Goal: Information Seeking & Learning: Learn about a topic

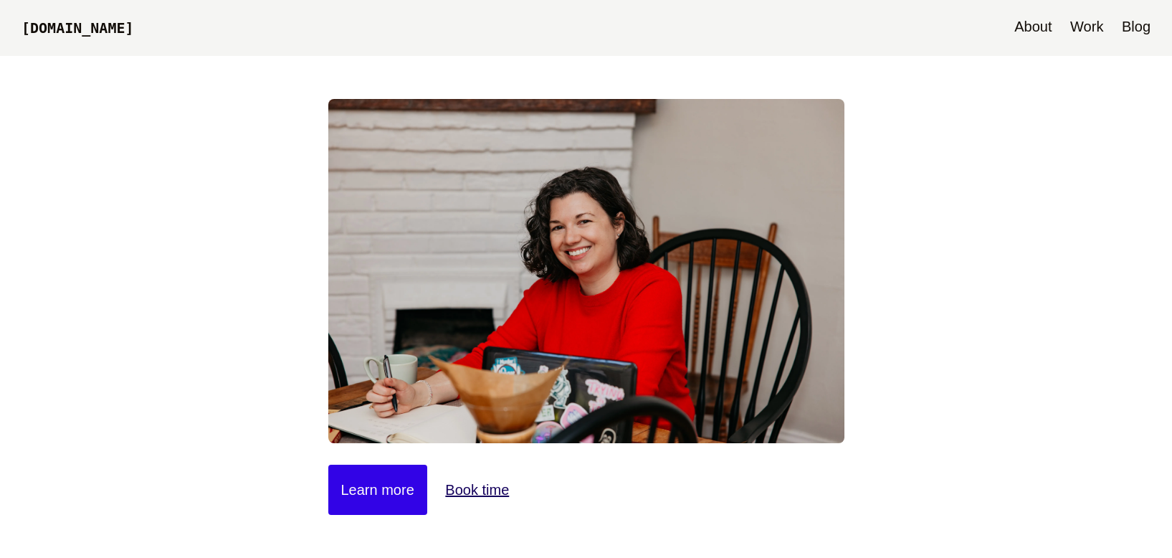
click at [1147, 27] on link "Blog" at bounding box center [1136, 28] width 43 height 56
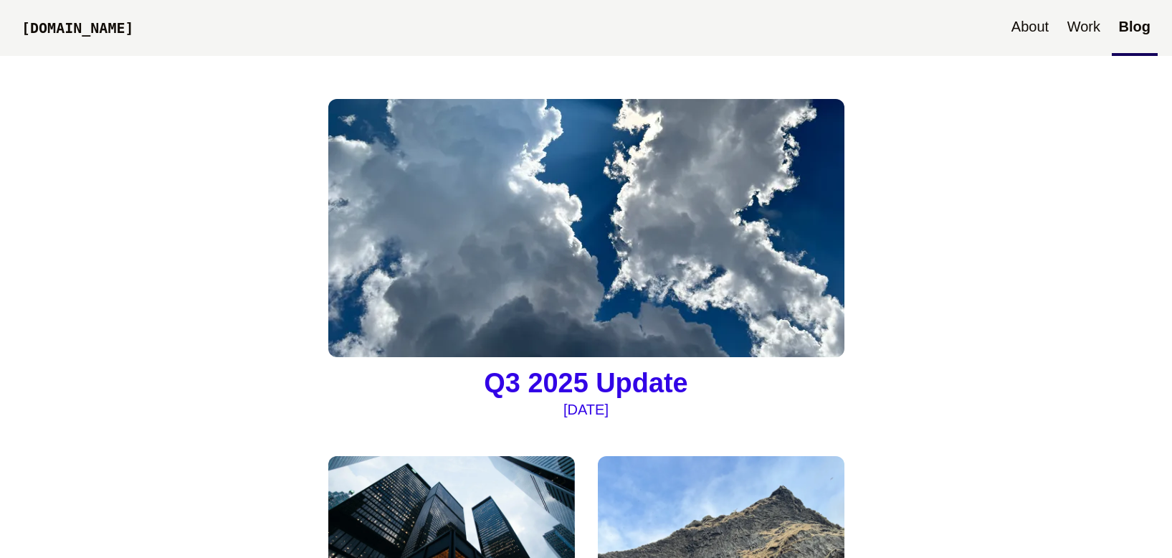
click at [682, 180] on img at bounding box center [586, 228] width 516 height 258
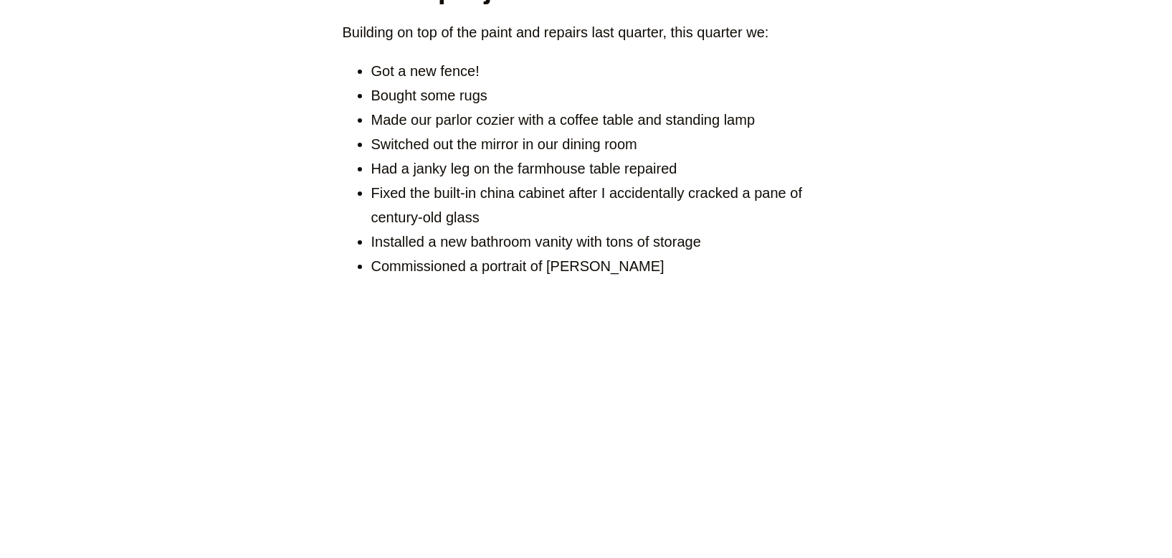
scroll to position [1043, 0]
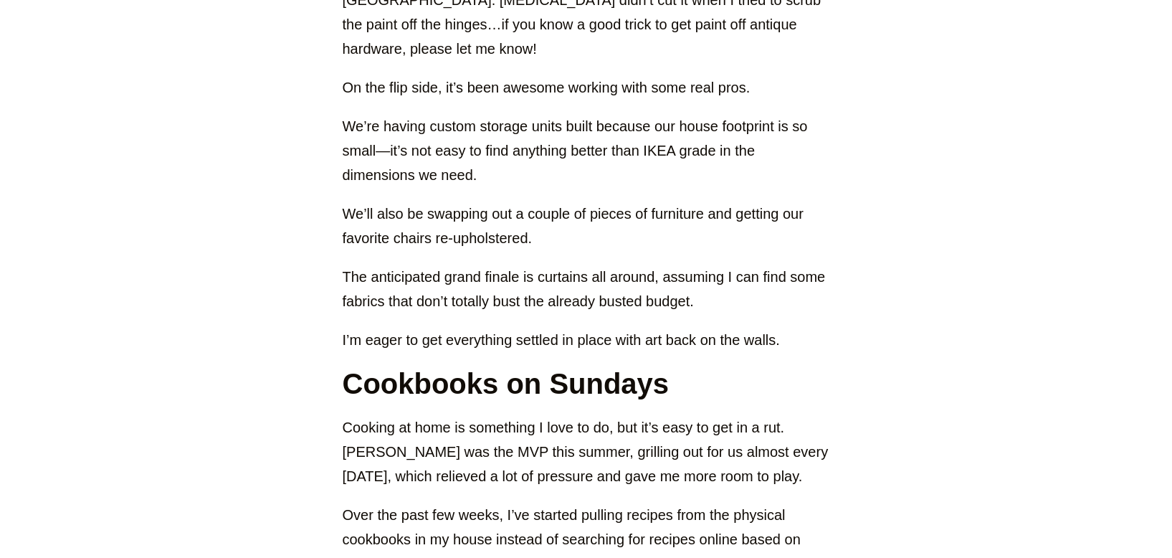
scroll to position [2158, 0]
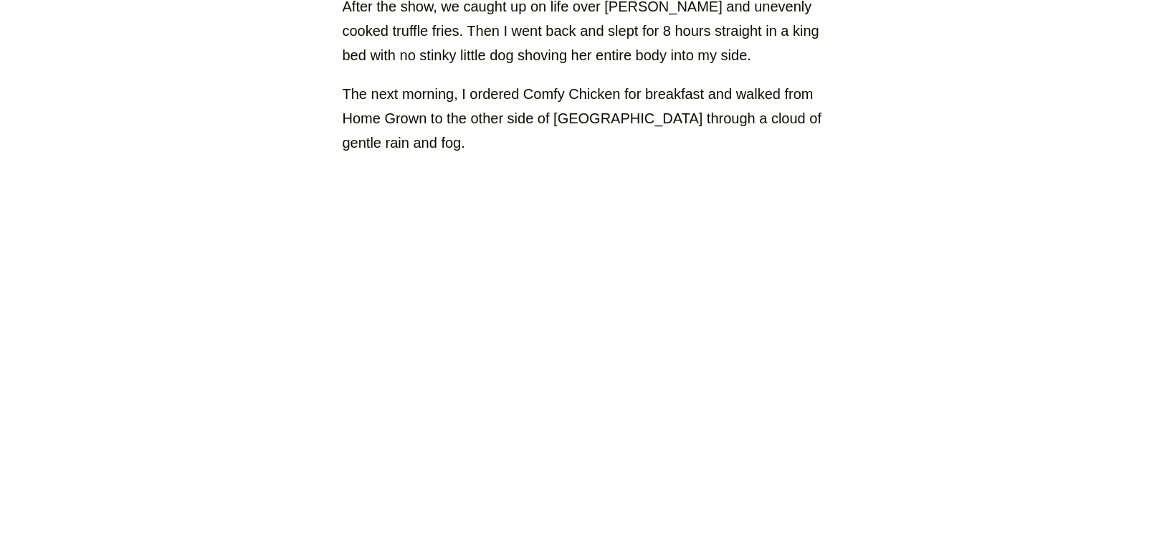
scroll to position [5166, 0]
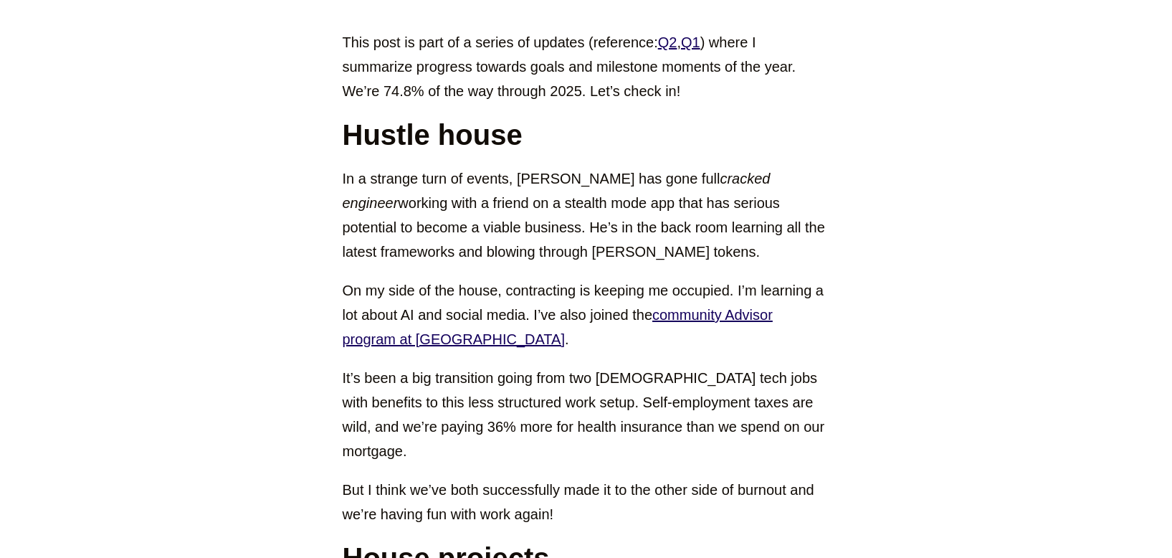
scroll to position [0, 0]
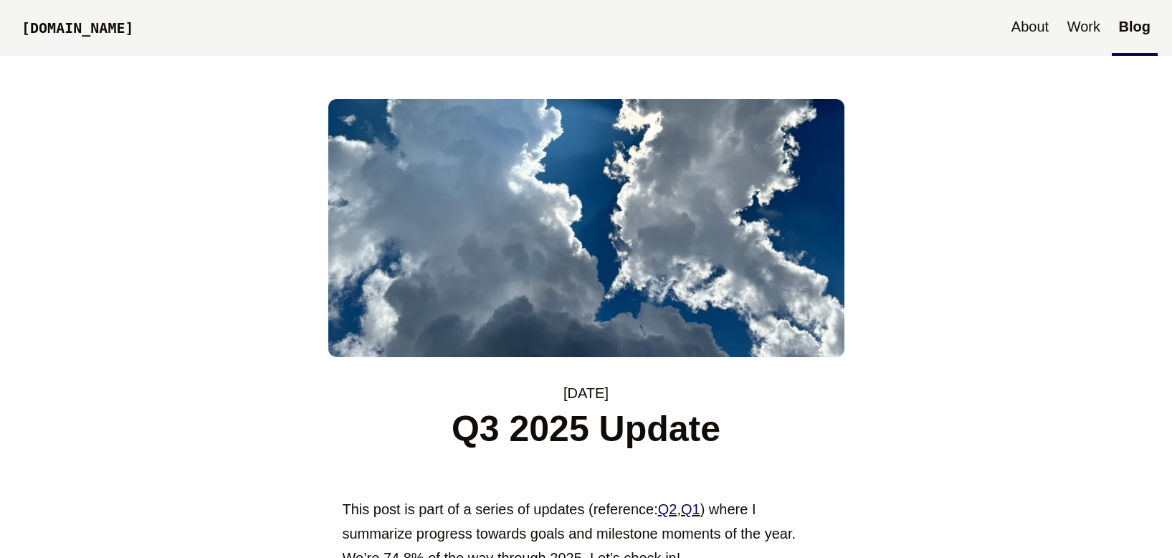
click at [69, 28] on link "[DOMAIN_NAME]" at bounding box center [77, 29] width 127 height 49
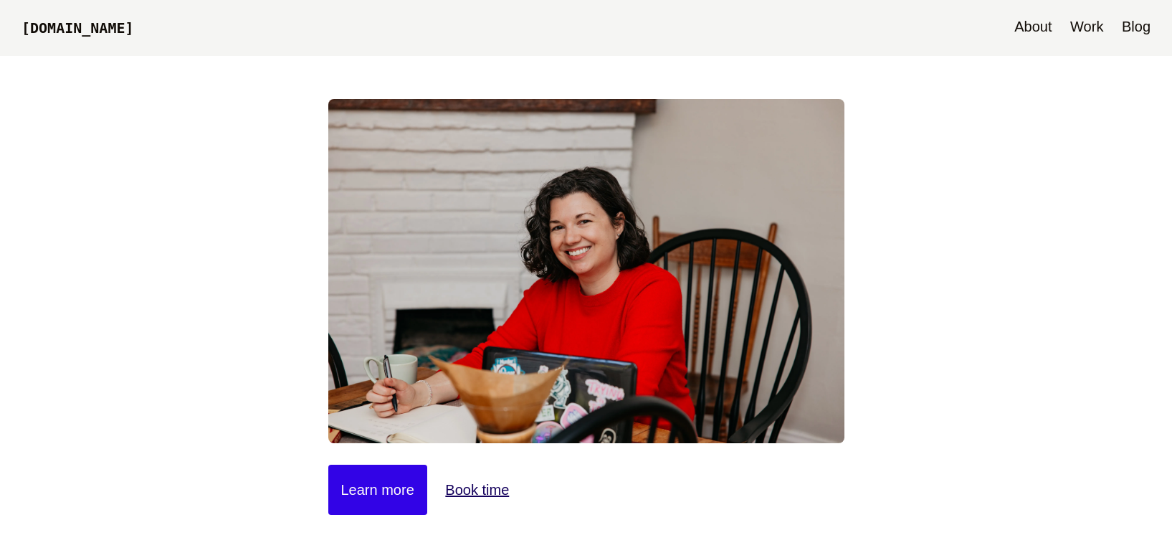
click at [1129, 28] on link "Blog" at bounding box center [1136, 28] width 43 height 56
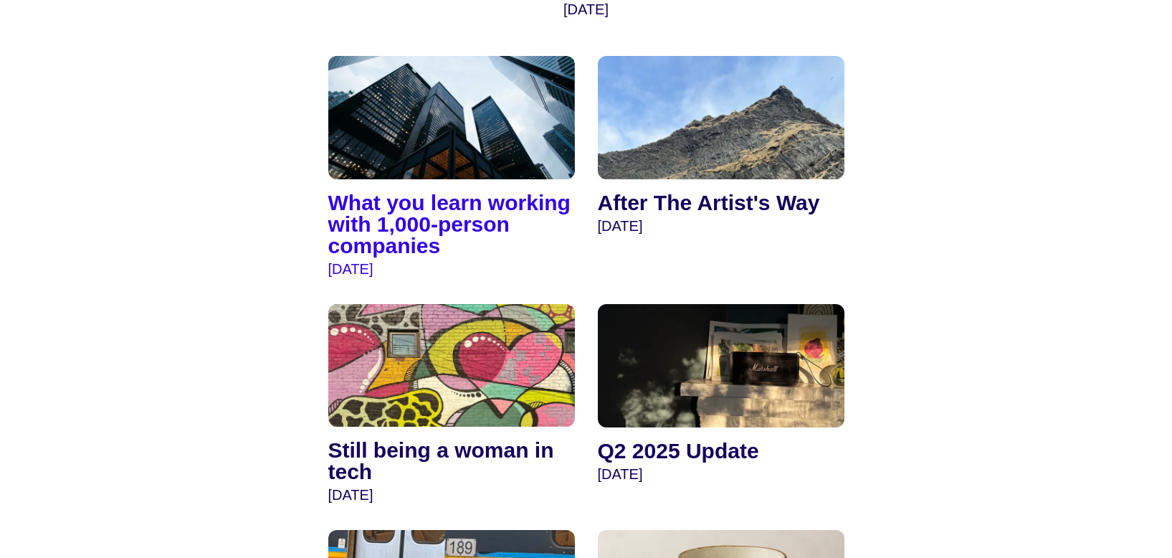
scroll to position [447, 0]
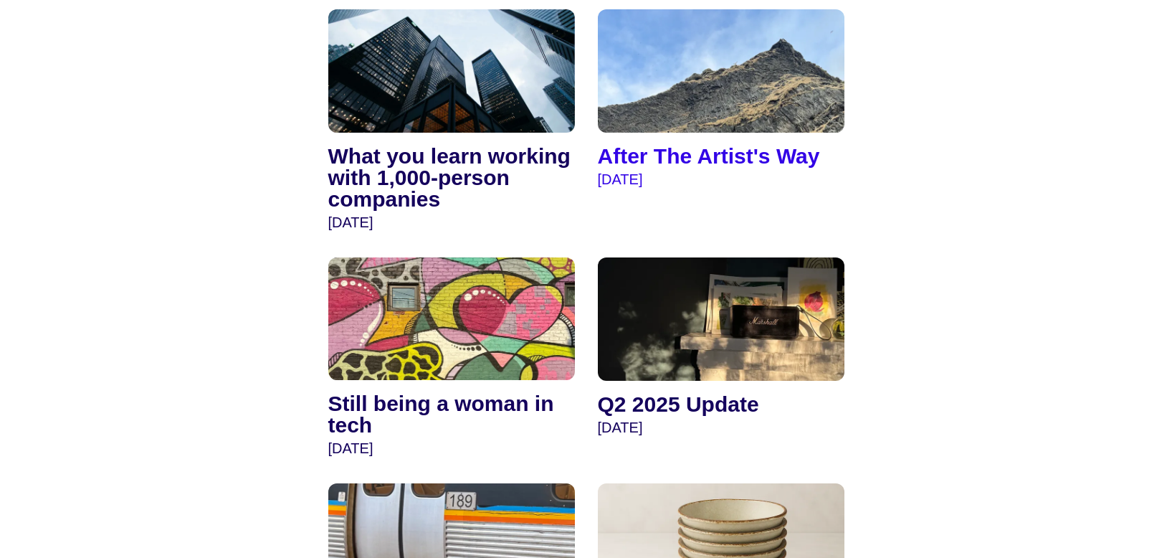
click at [703, 82] on img at bounding box center [721, 70] width 247 height 123
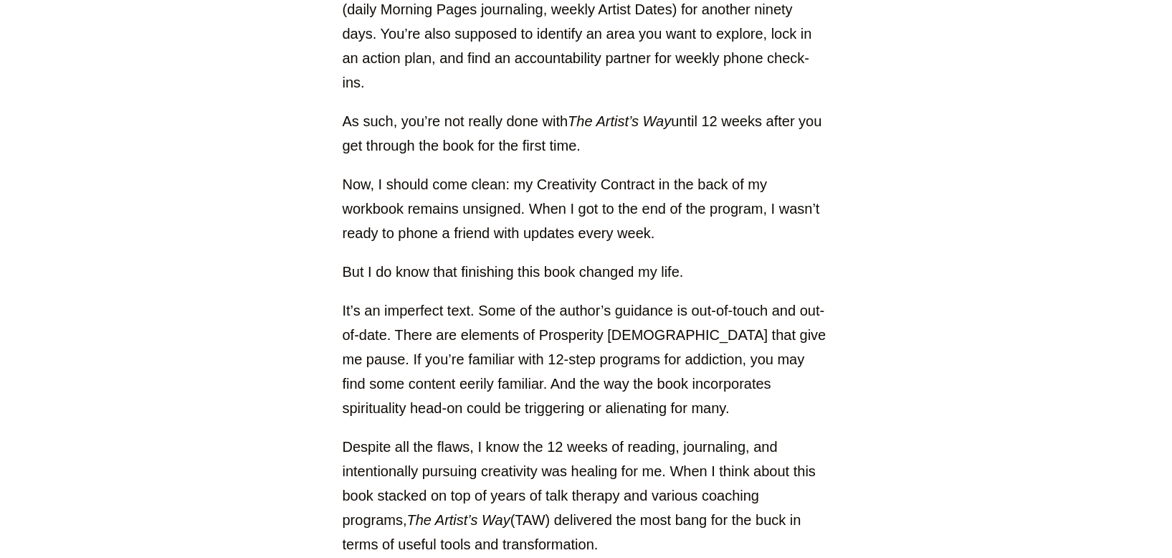
scroll to position [1170, 0]
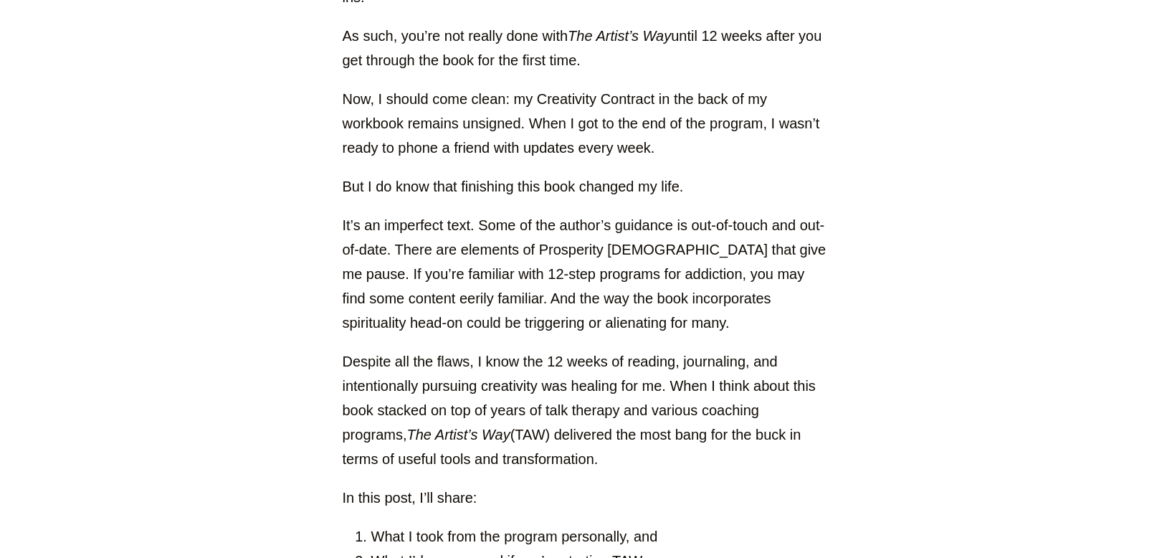
click at [829, 43] on p "As such, you’re not really done with The Artist’s Way until 12 weeks after you …" at bounding box center [586, 48] width 487 height 49
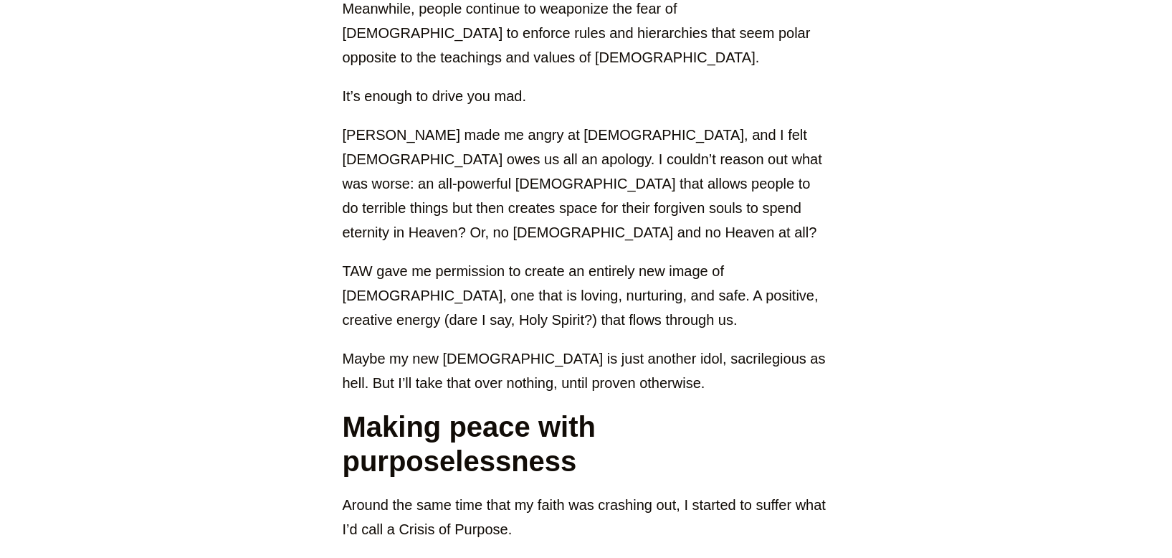
scroll to position [3045, 0]
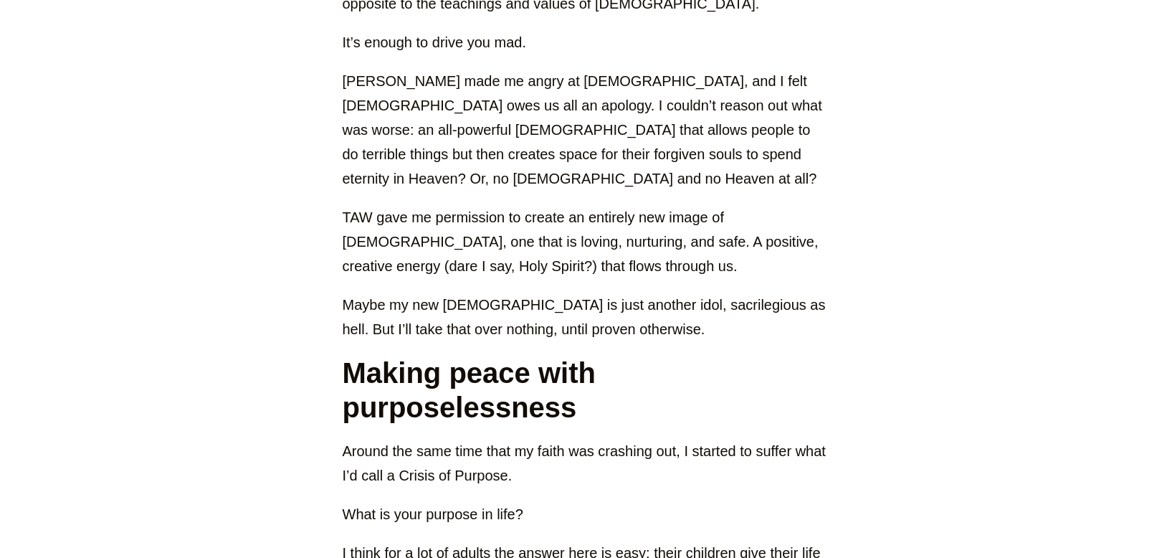
scroll to position [3113, 0]
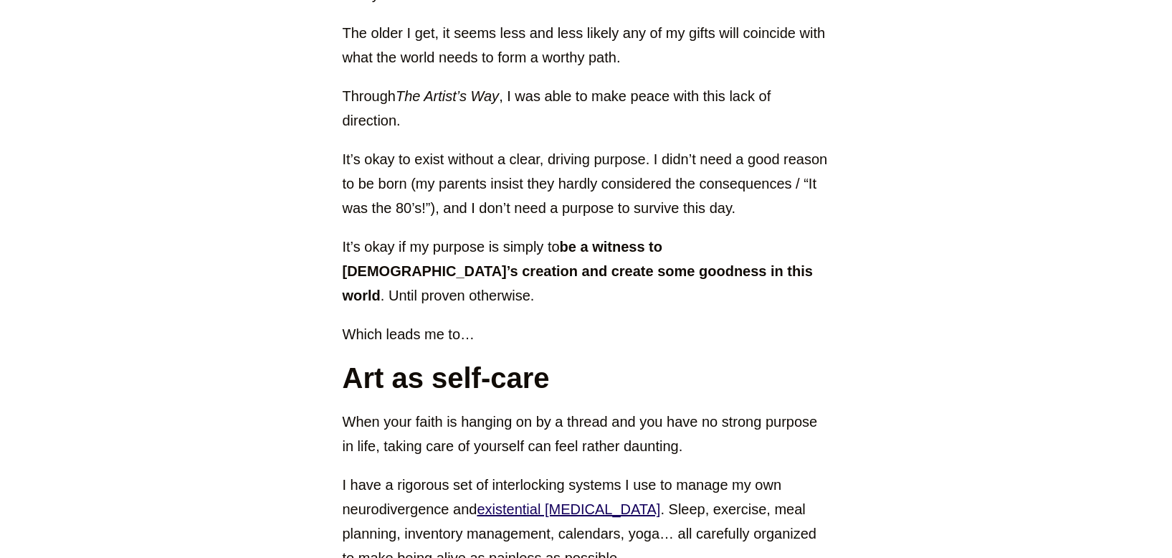
scroll to position [4238, 0]
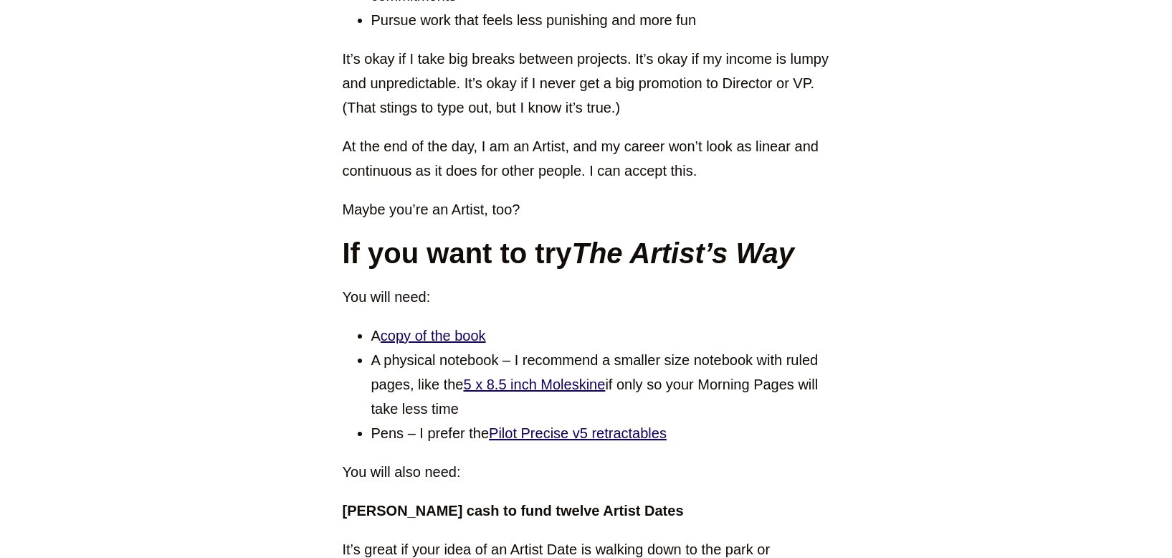
scroll to position [6816, 0]
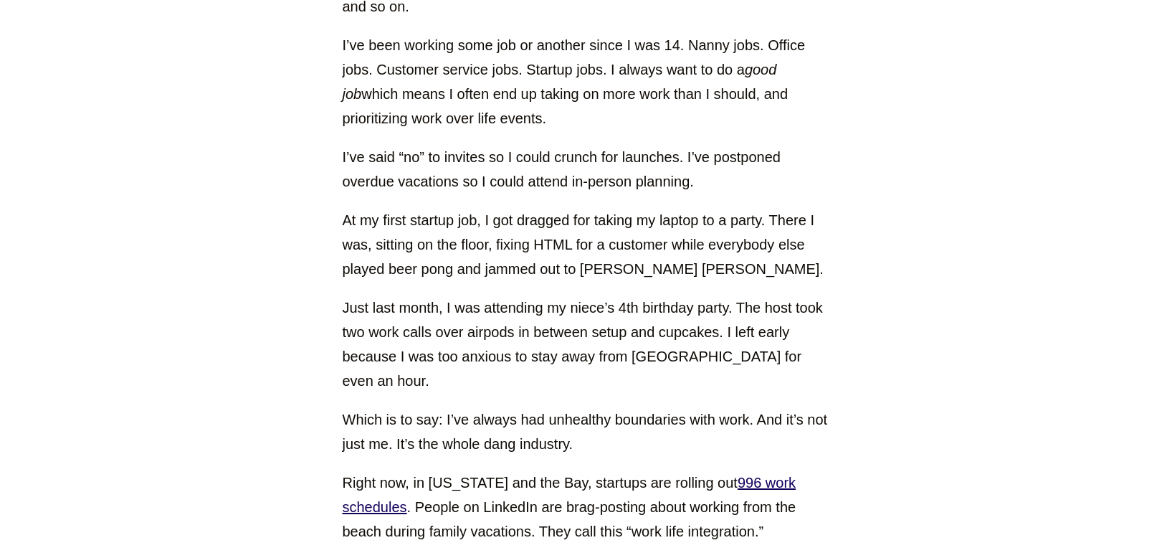
scroll to position [5912, 0]
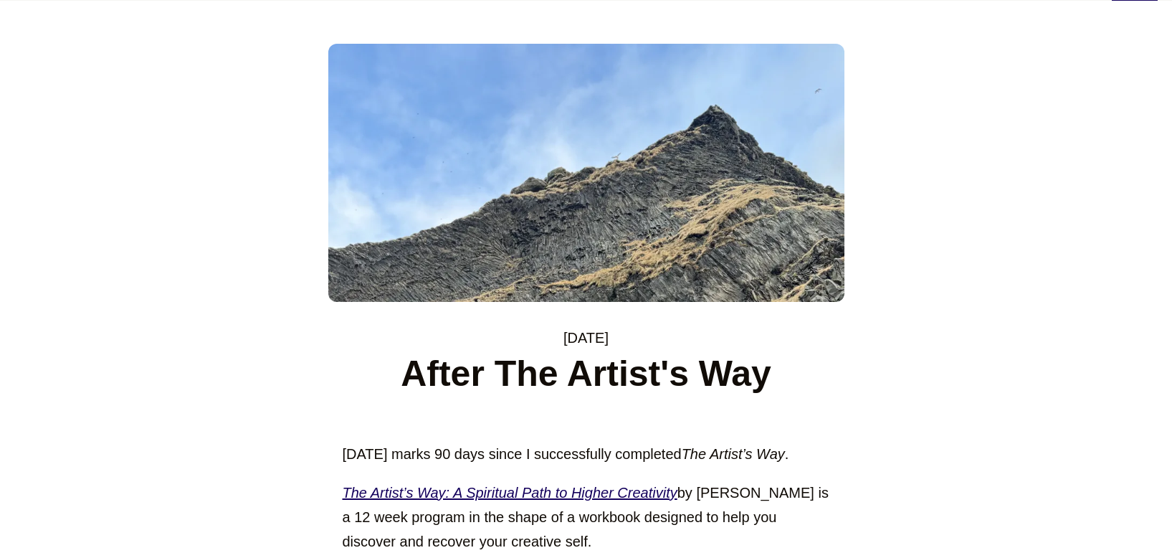
scroll to position [0, 0]
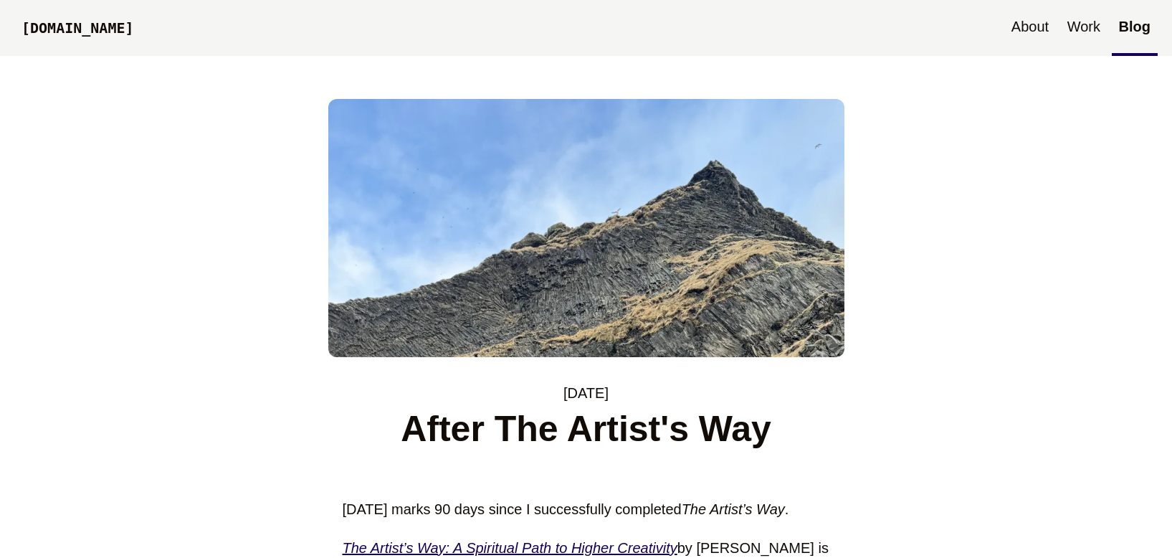
click at [1125, 36] on link "Blog" at bounding box center [1135, 28] width 46 height 56
